Goal: Information Seeking & Learning: Learn about a topic

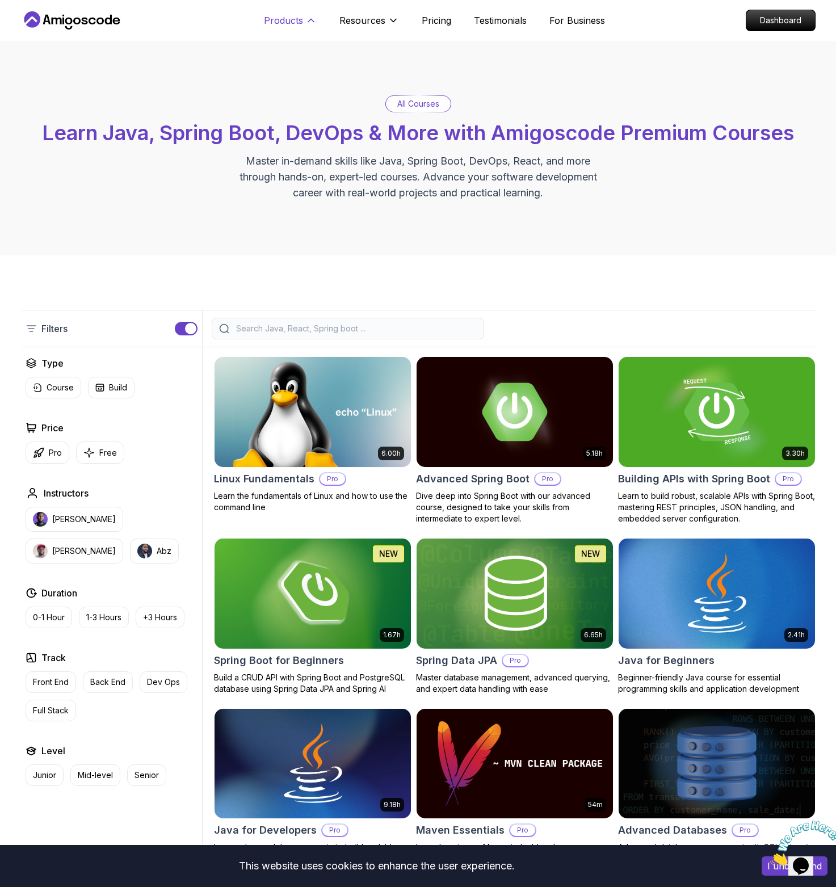
click at [294, 24] on p "Products" at bounding box center [283, 21] width 39 height 14
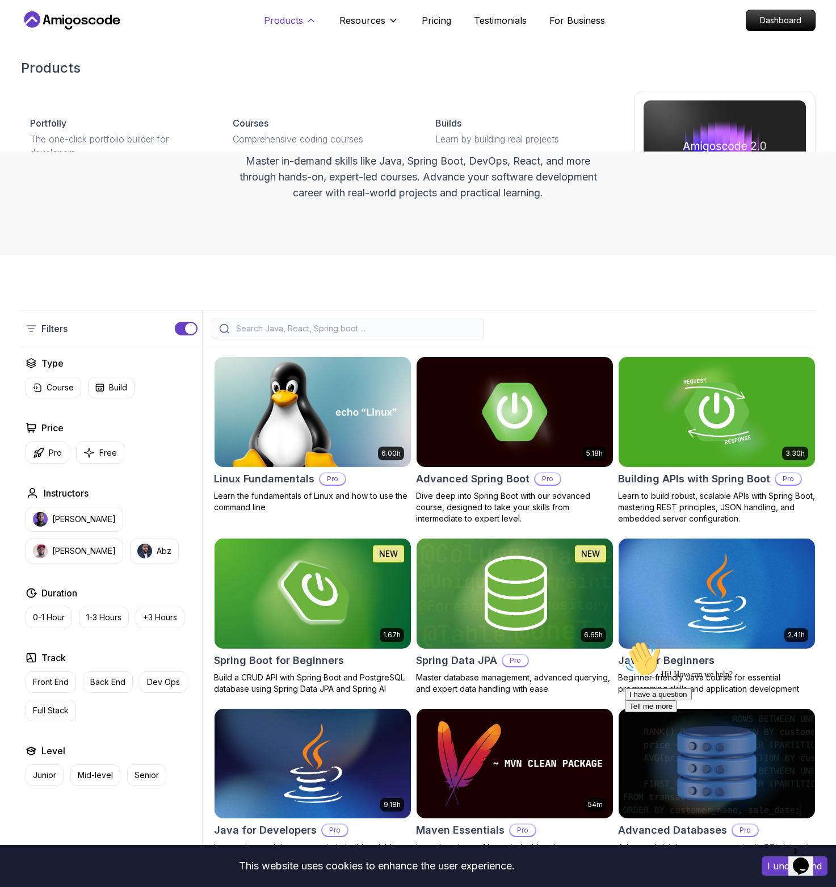
click at [281, 22] on p "Products" at bounding box center [283, 21] width 39 height 14
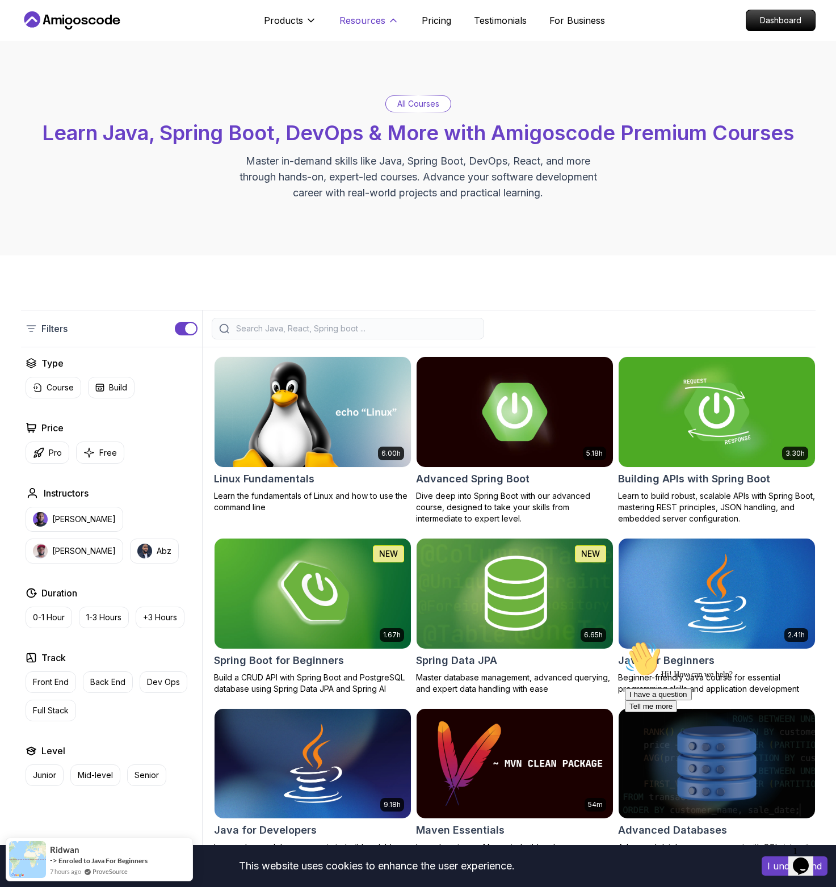
click at [375, 28] on button "Resources" at bounding box center [369, 25] width 60 height 23
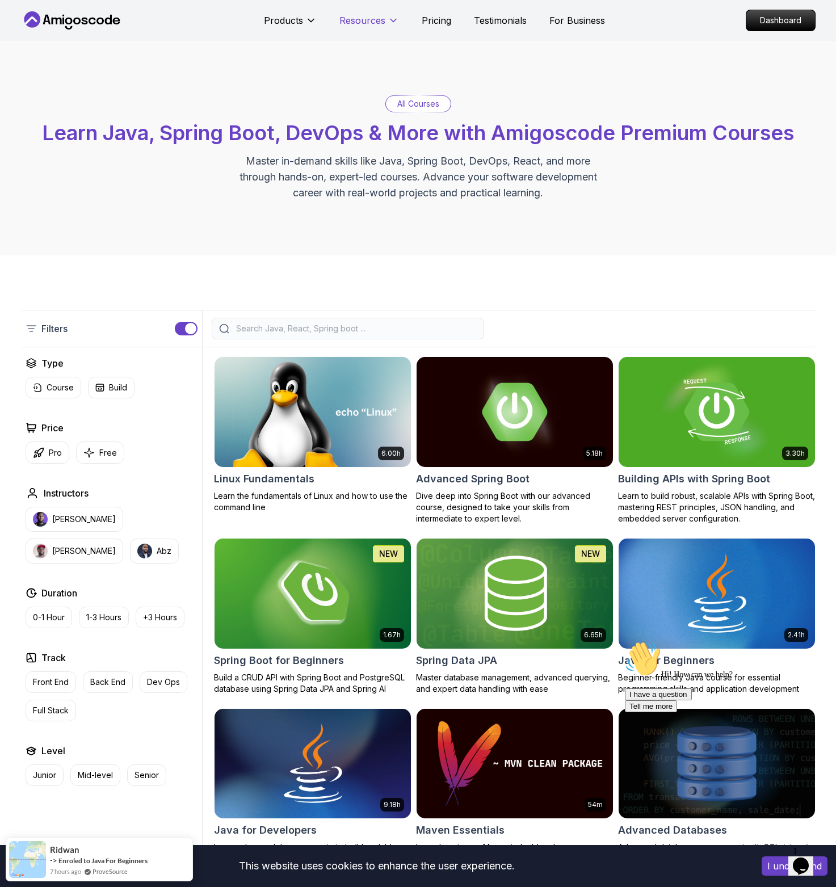
click at [371, 24] on p "Resources" at bounding box center [362, 21] width 46 height 14
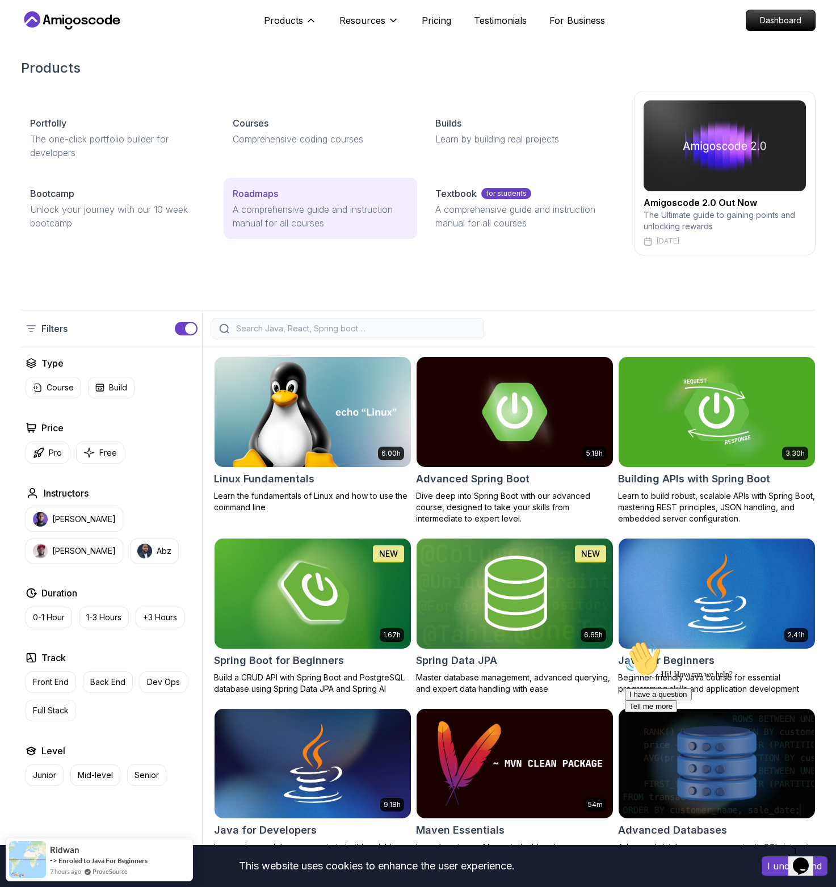
click at [299, 204] on p "A comprehensive guide and instruction manual for all courses" at bounding box center [320, 216] width 175 height 27
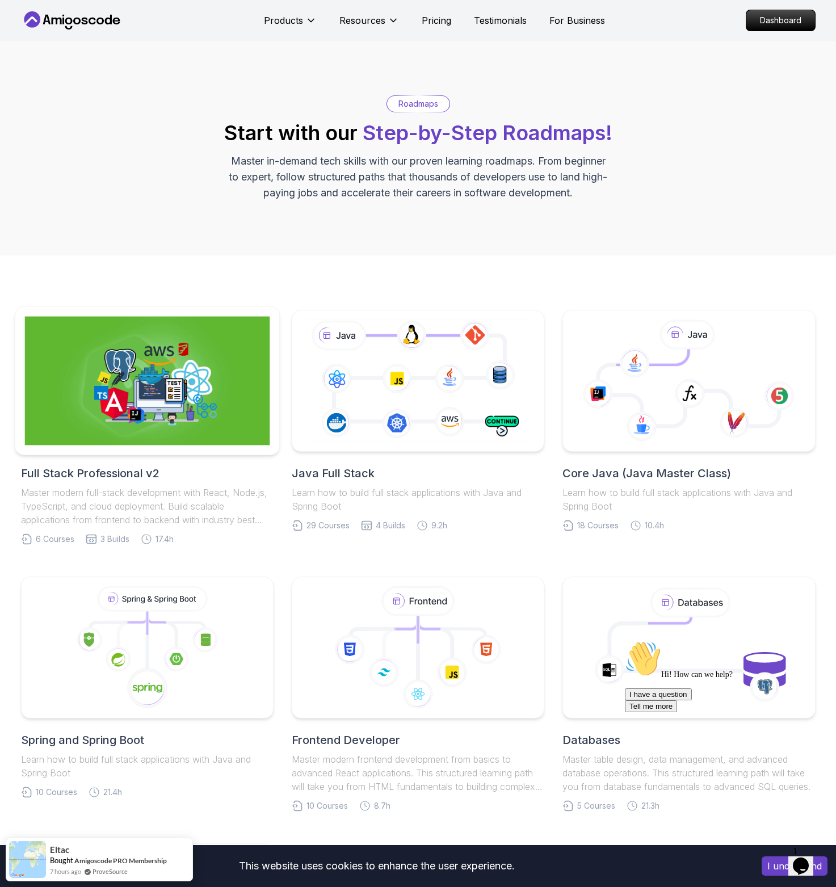
click at [176, 409] on img at bounding box center [146, 381] width 245 height 129
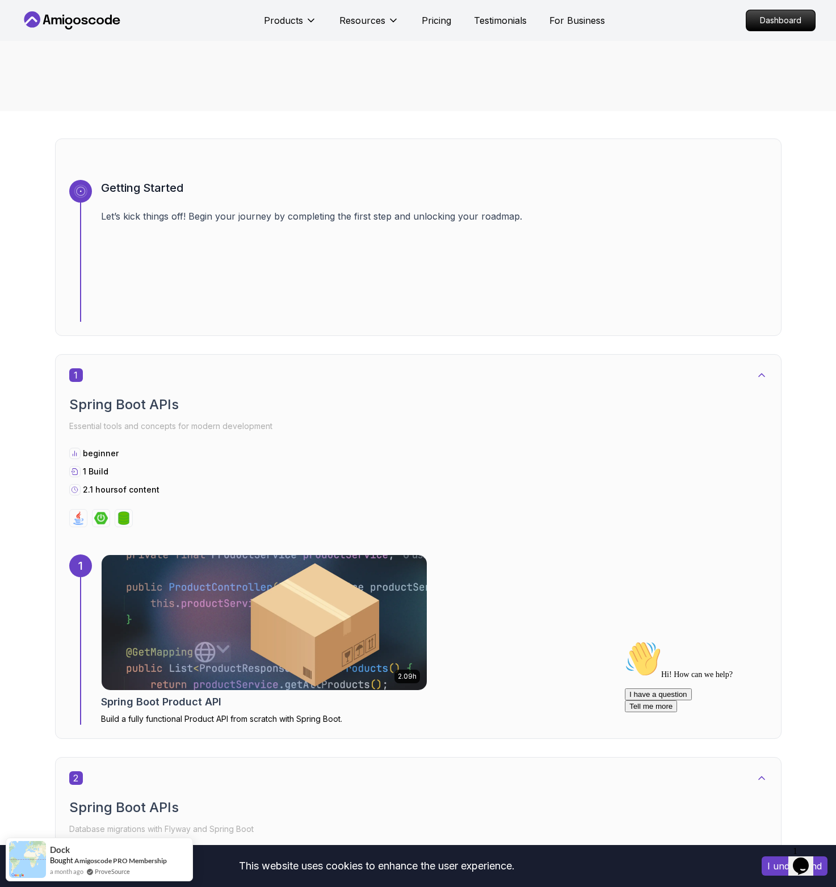
scroll to position [437, 0]
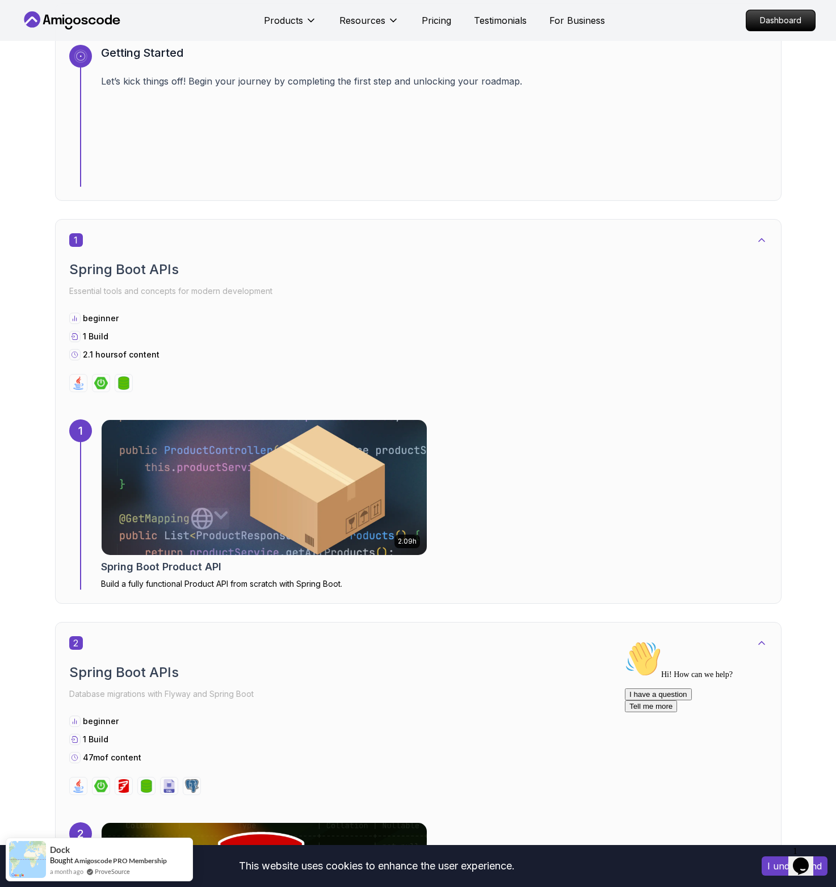
click at [282, 475] on img at bounding box center [264, 488] width 342 height 142
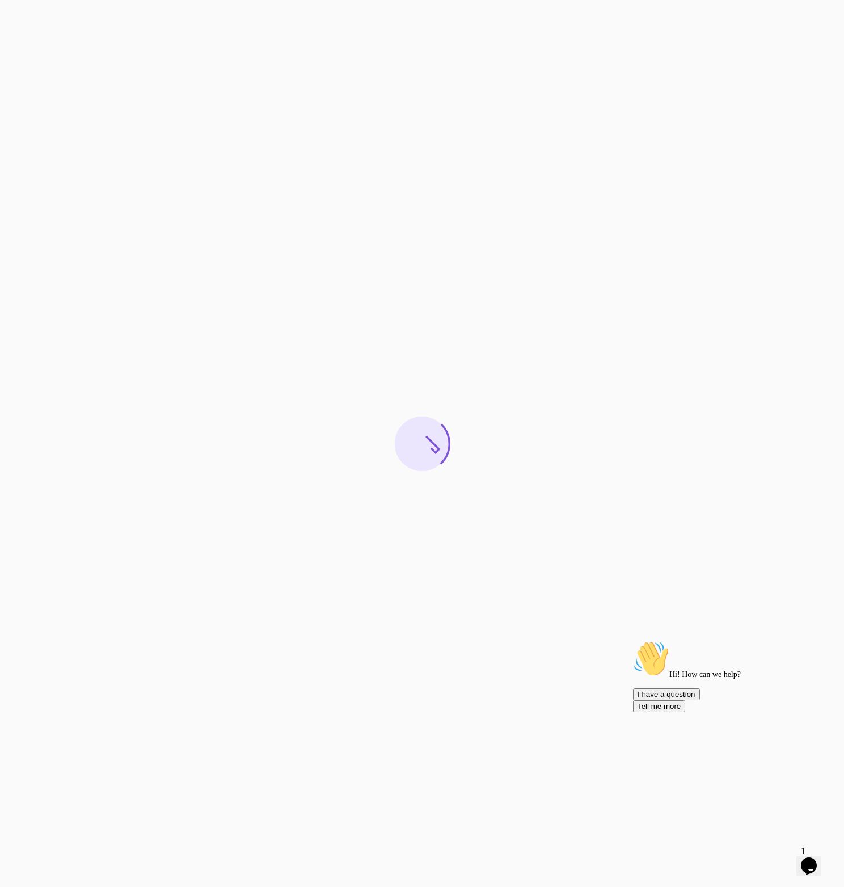
click at [814, 860] on icon "$i18n('chat', 'chat_widget')" at bounding box center [809, 866] width 16 height 17
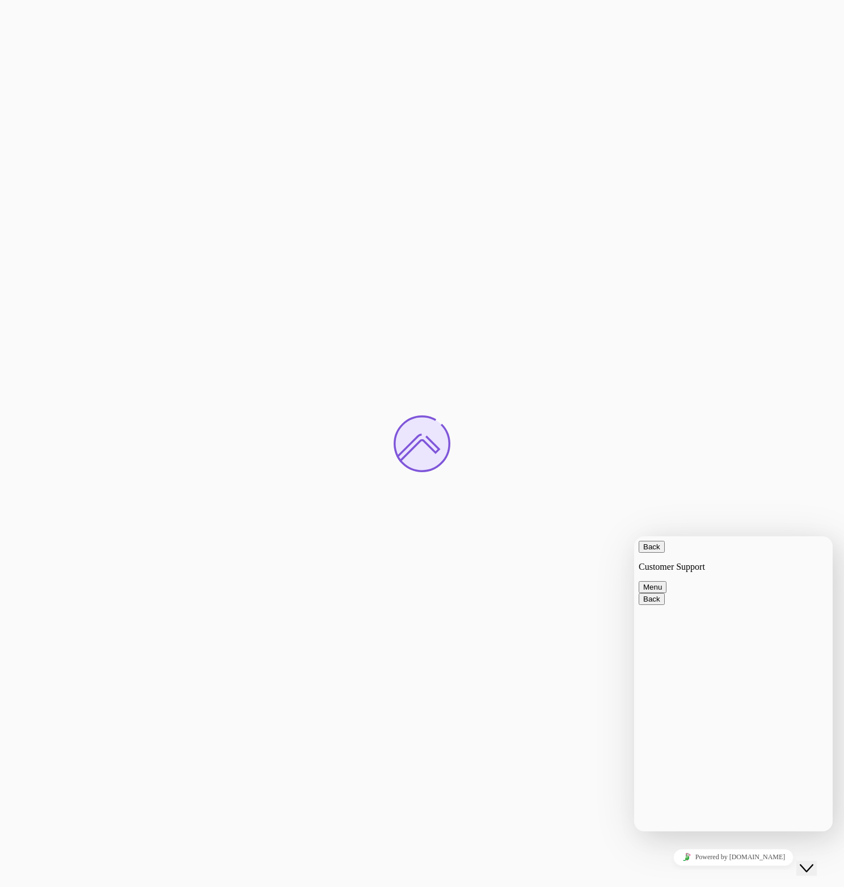
click at [661, 551] on span "Back" at bounding box center [661, 547] width 0 height 9
click at [814, 862] on icon "Close Chat This icon closes the chat window." at bounding box center [807, 869] width 14 height 14
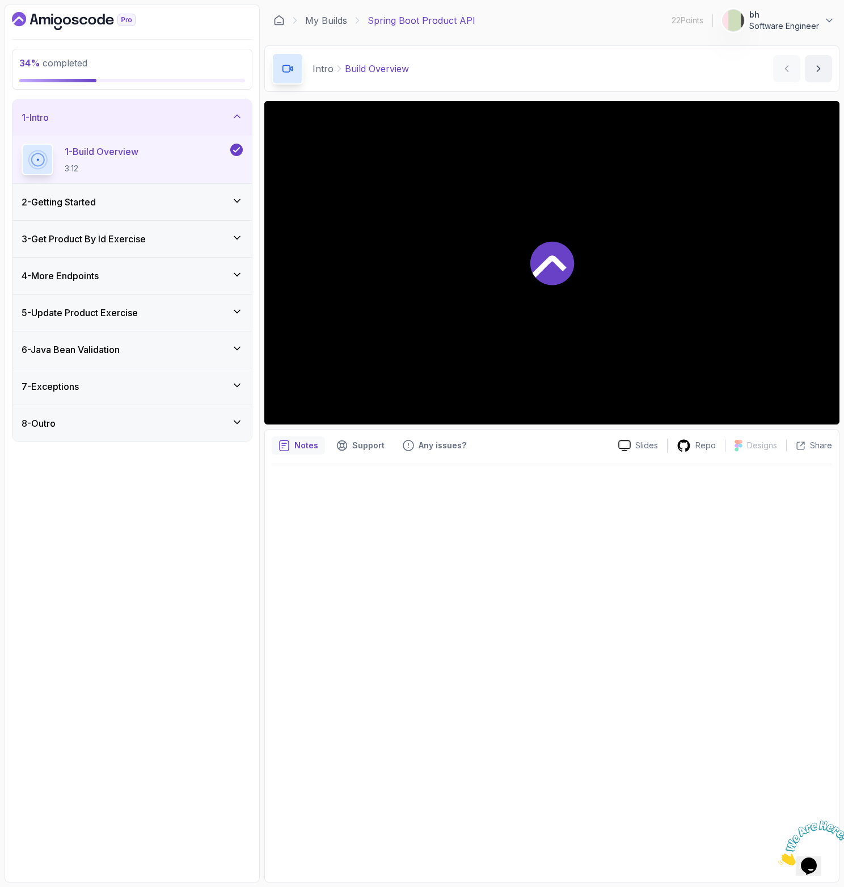
click at [779, 858] on icon "Close" at bounding box center [779, 863] width 0 height 10
click at [116, 208] on div "2 - Getting Started" at bounding box center [132, 202] width 221 height 14
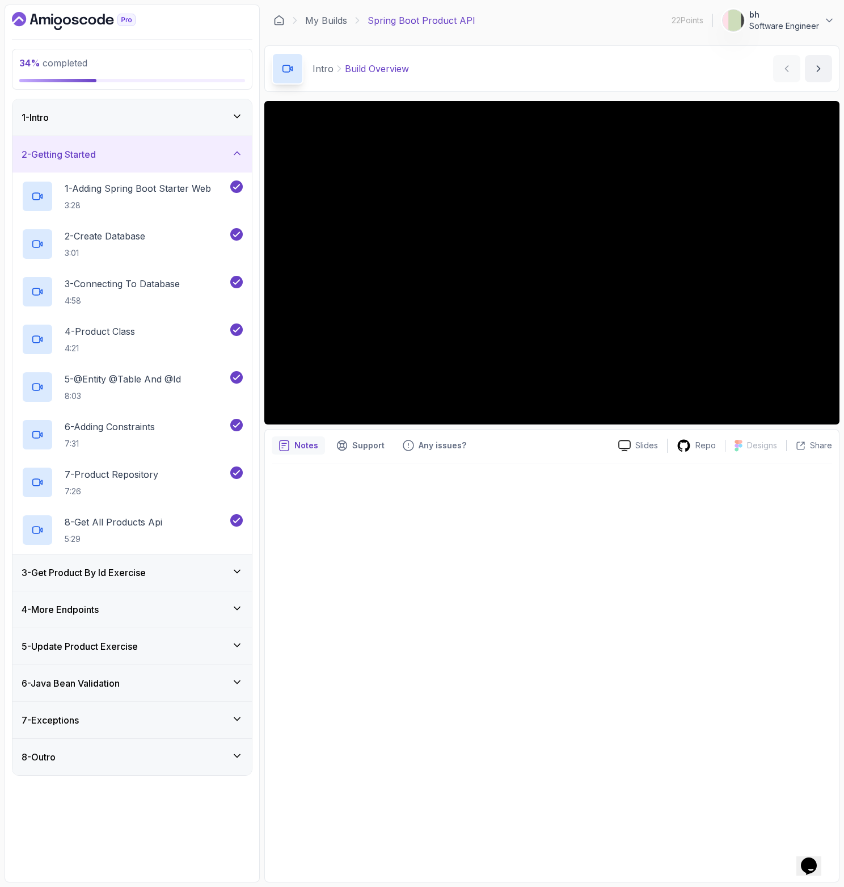
click at [156, 578] on div "3 - Get Product By Id Exercise" at bounding box center [132, 573] width 221 height 14
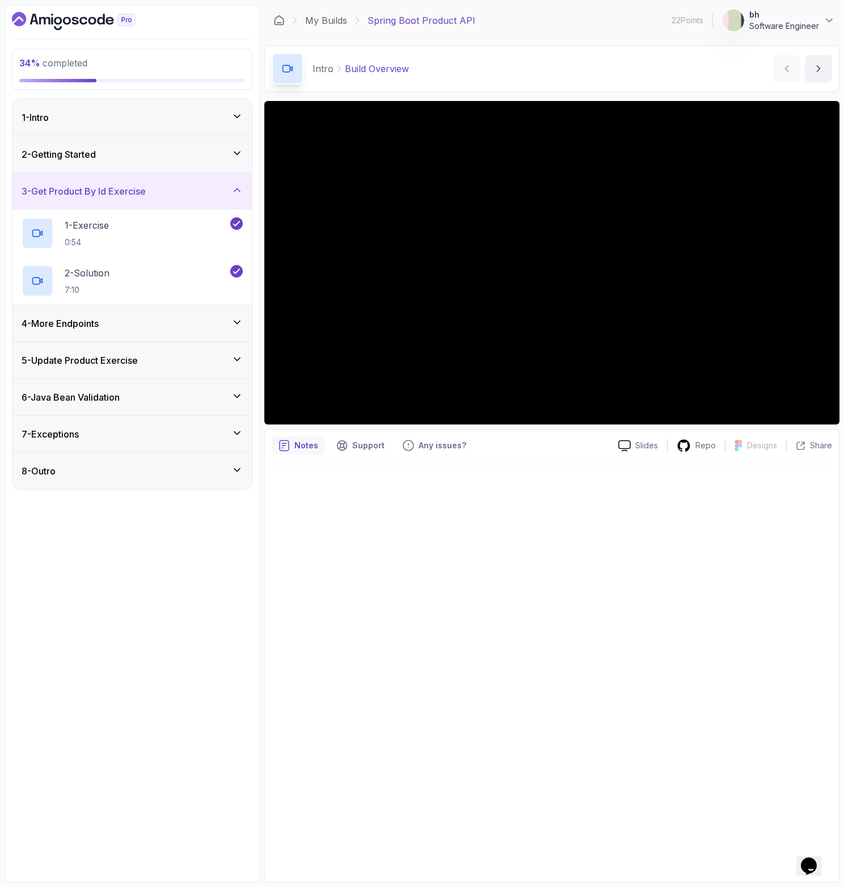
click at [94, 327] on h3 "4 - More Endpoints" at bounding box center [60, 324] width 77 height 14
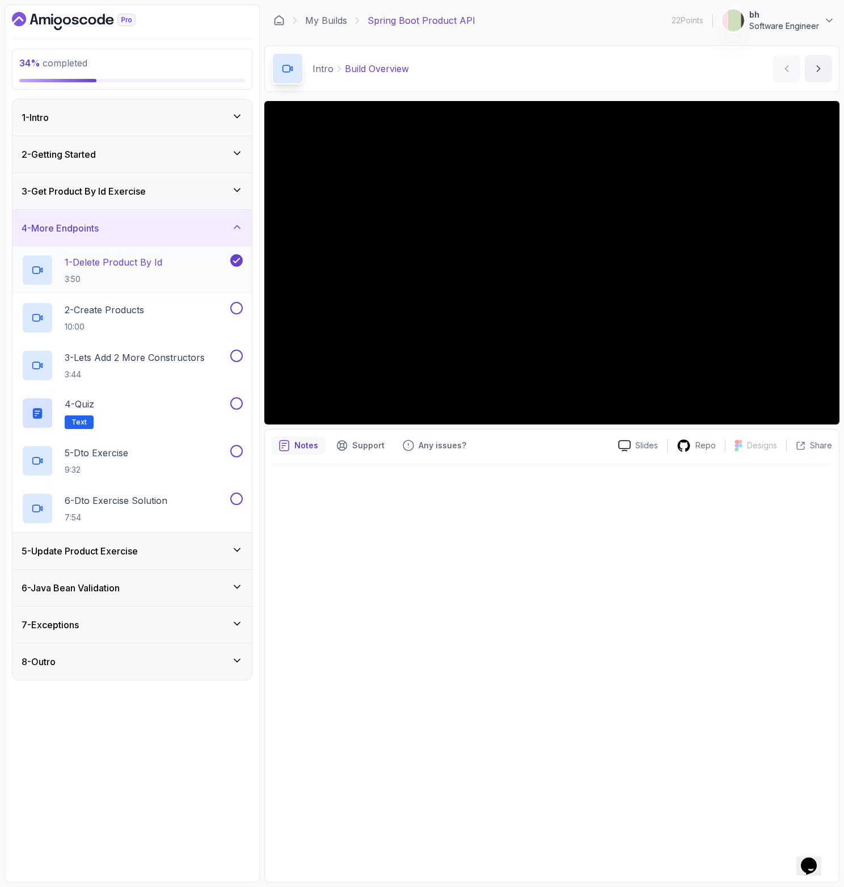
click at [136, 268] on p "1 - Delete Product By Id" at bounding box center [114, 262] width 98 height 14
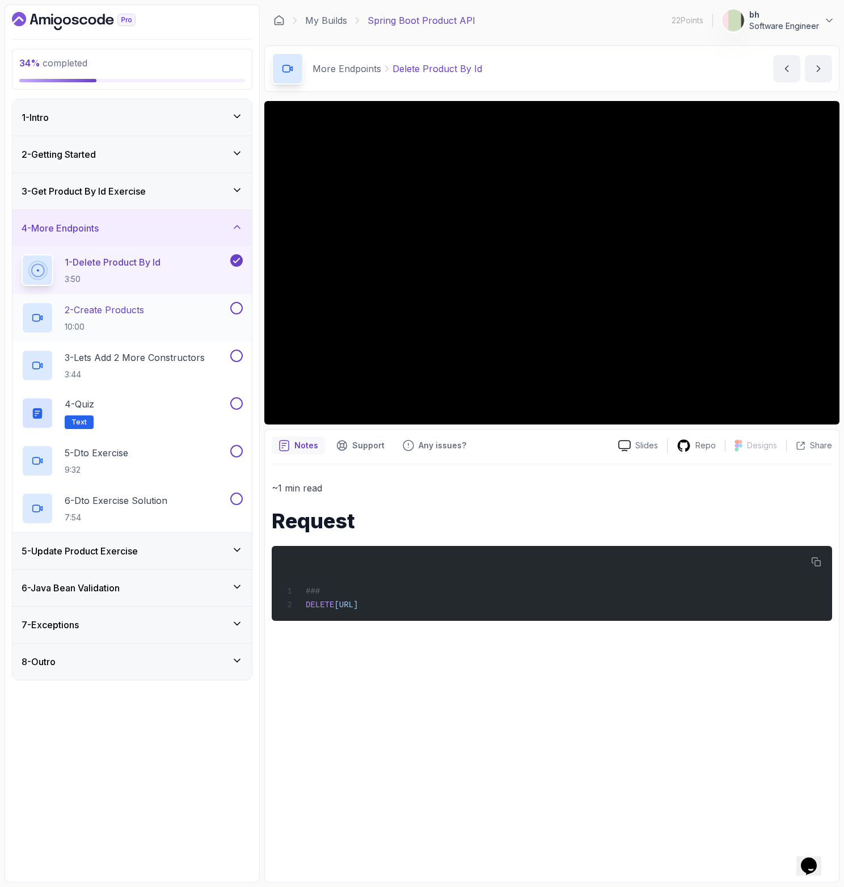
click at [150, 316] on div "2 - Create Products 10:00" at bounding box center [125, 318] width 207 height 32
